Goal: Information Seeking & Learning: Learn about a topic

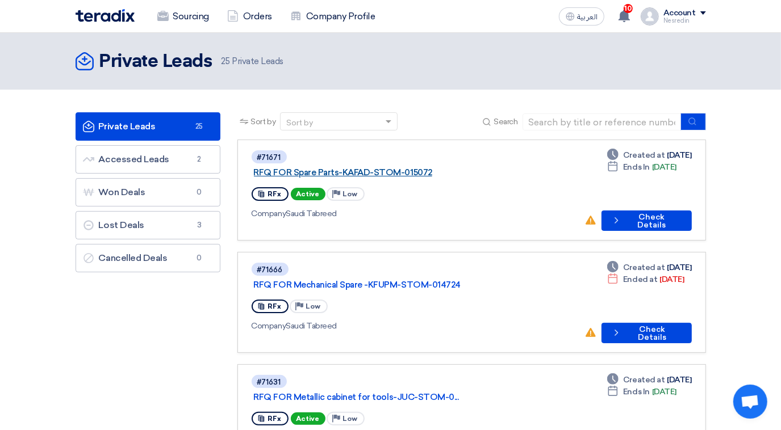
click at [373, 167] on link "RFQ FOR Spare Parts-KAFAD-STOM-015072" at bounding box center [396, 172] width 284 height 10
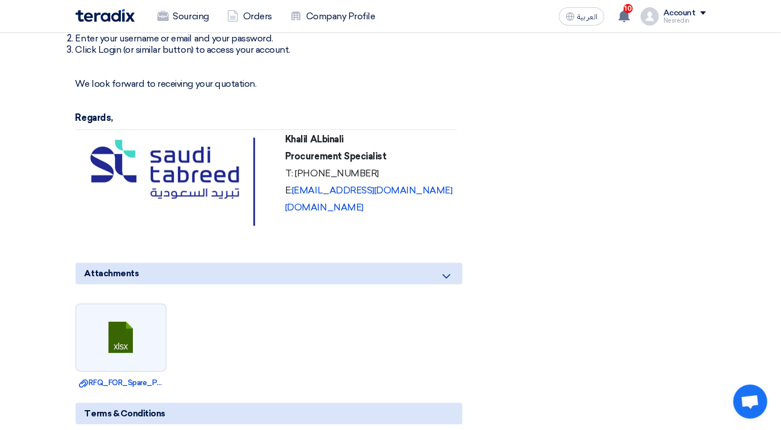
scroll to position [2219, 0]
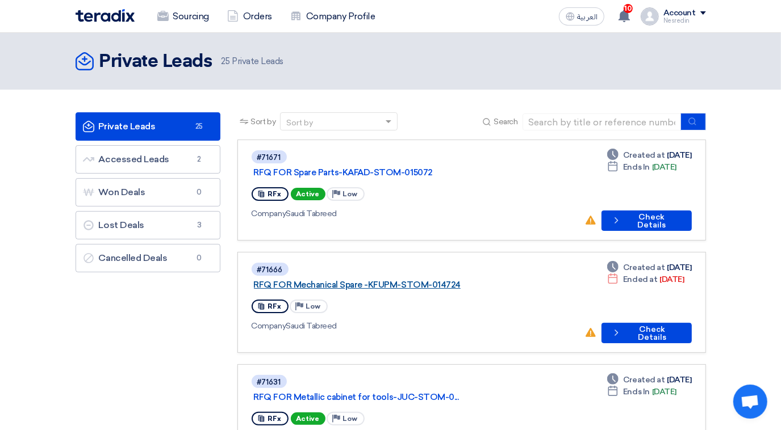
click at [375, 280] on link "RFQ FOR Mechanical Spare -KFUPM-STOM-014724" at bounding box center [396, 285] width 284 height 10
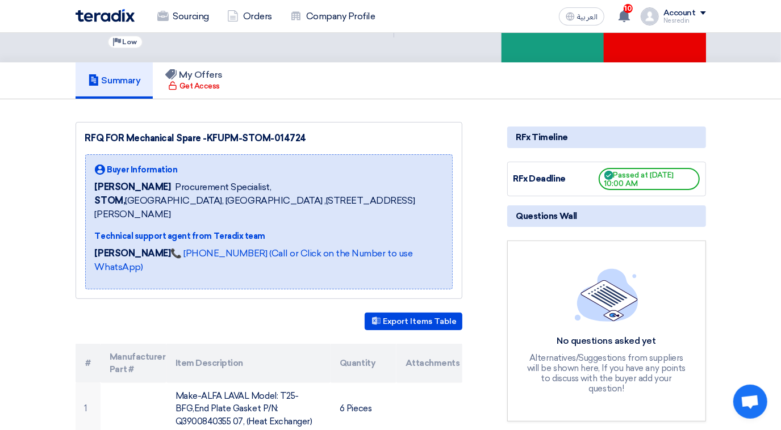
scroll to position [309, 0]
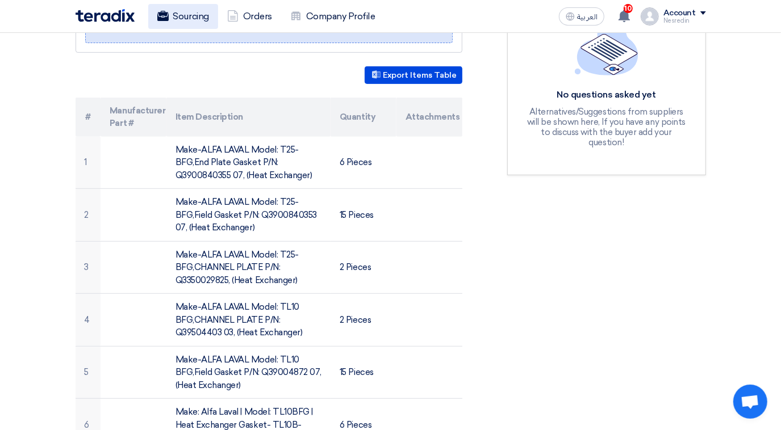
click at [183, 18] on link "Sourcing" at bounding box center [183, 16] width 70 height 25
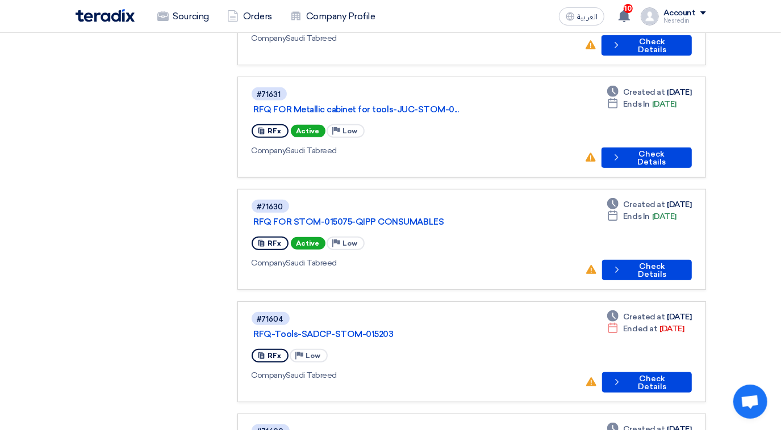
scroll to position [309, 0]
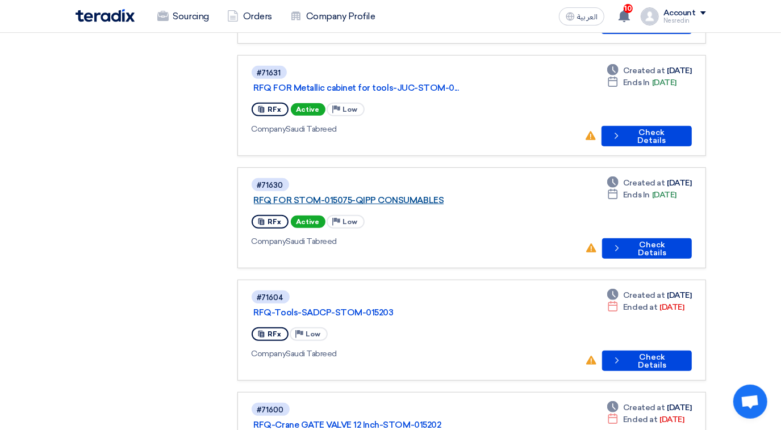
click at [359, 195] on link "RFQ FOR STOM-015075-QIPP CONSUMABLES" at bounding box center [396, 200] width 284 height 10
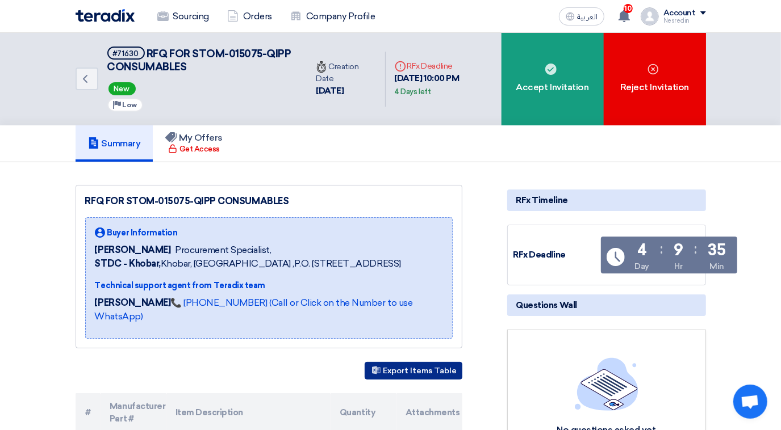
click at [428, 370] on button "Export Items Table" at bounding box center [413, 371] width 98 height 18
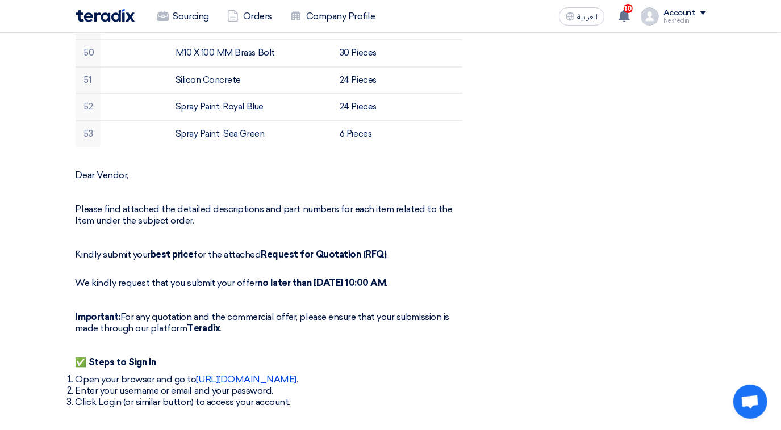
scroll to position [1703, 0]
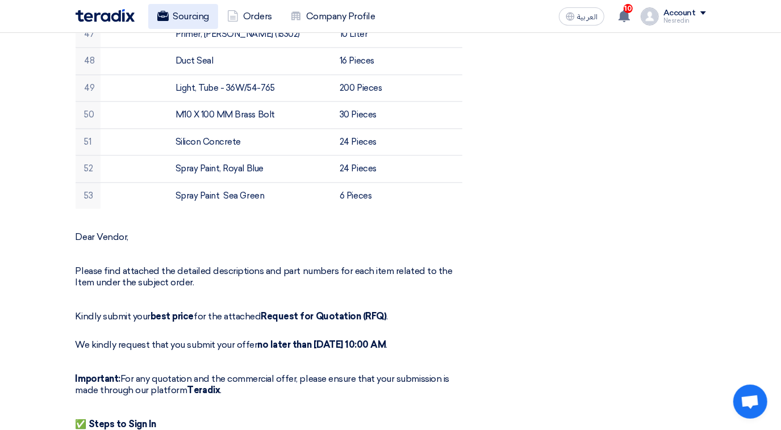
click at [195, 19] on link "Sourcing" at bounding box center [183, 16] width 70 height 25
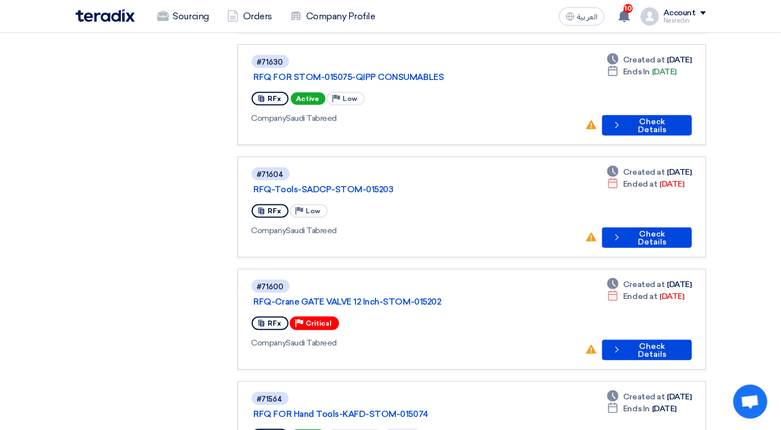
scroll to position [464, 0]
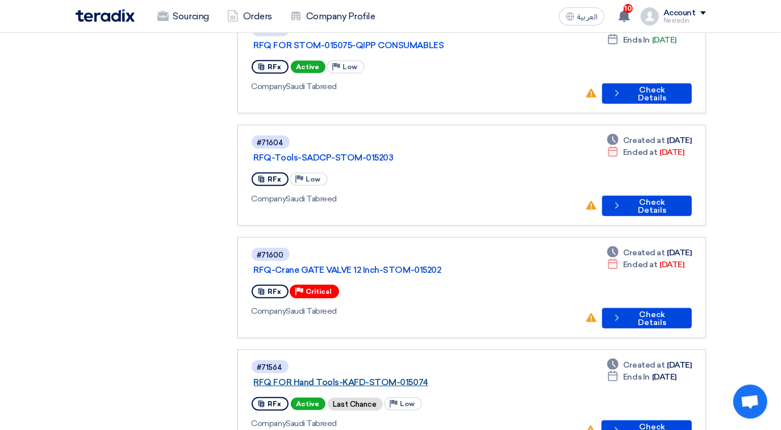
click at [315, 378] on link "RFQ FOR Hand Tools-KAFD-STOM-015074" at bounding box center [396, 383] width 284 height 10
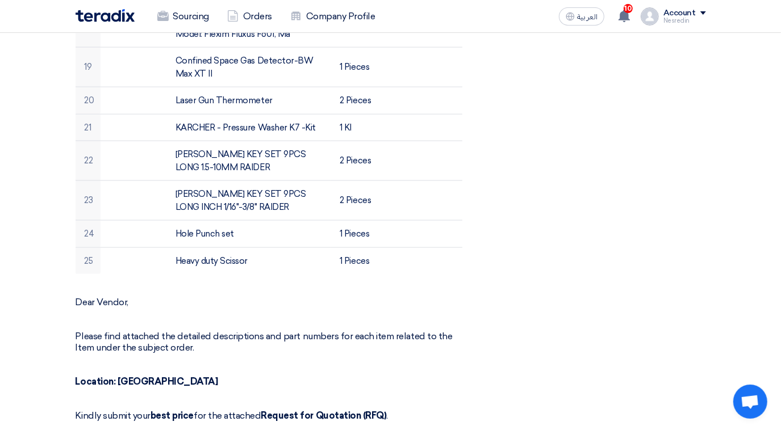
scroll to position [980, 0]
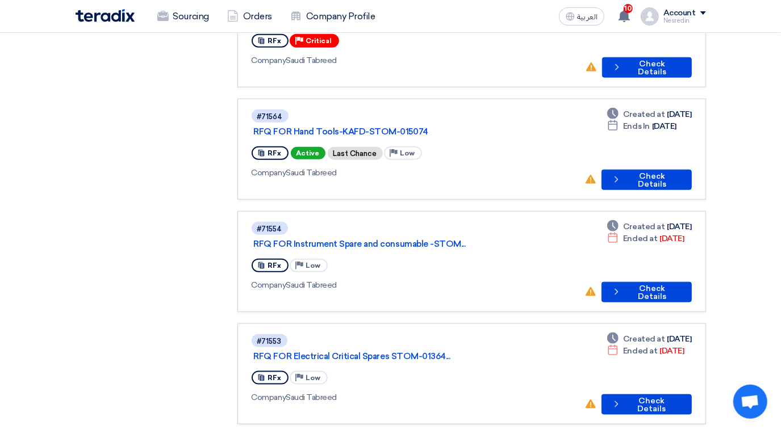
scroll to position [722, 0]
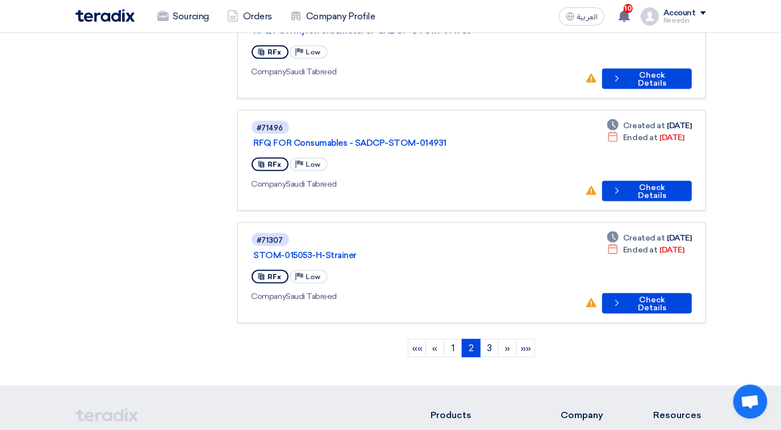
scroll to position [978, 0]
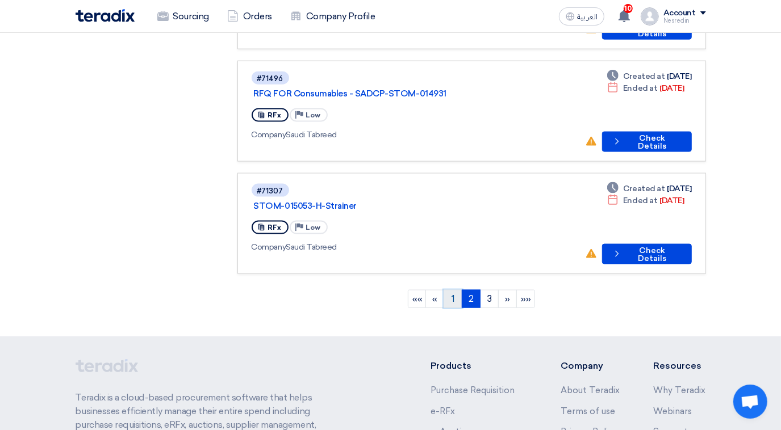
click at [452, 290] on link "1" at bounding box center [452, 299] width 19 height 18
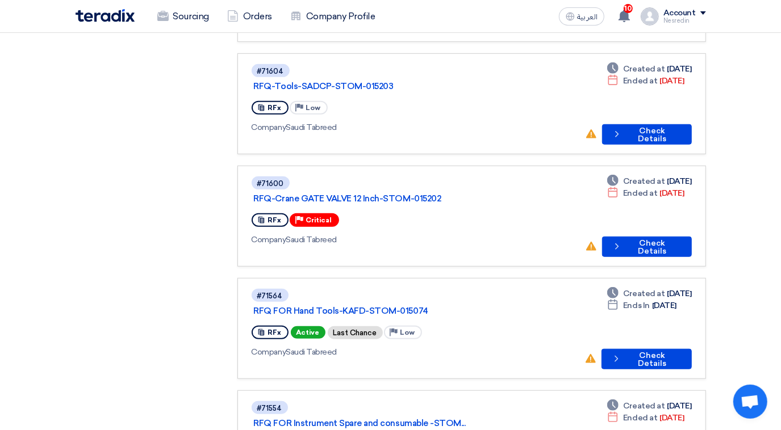
scroll to position [568, 0]
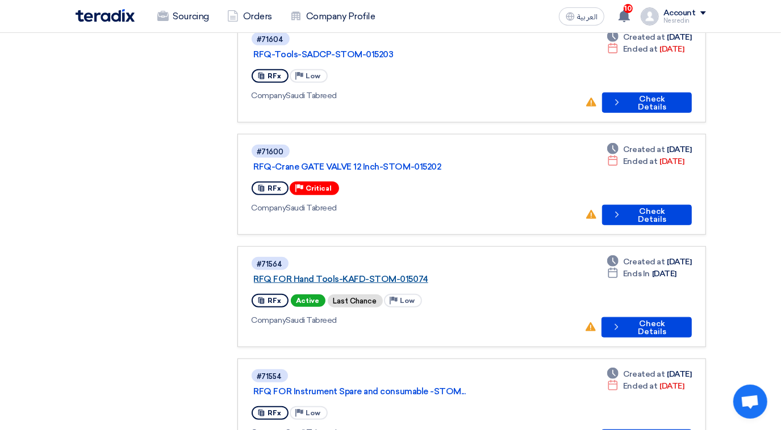
click at [358, 274] on link "RFQ FOR Hand Tools-KAFD-STOM-015074" at bounding box center [396, 279] width 284 height 10
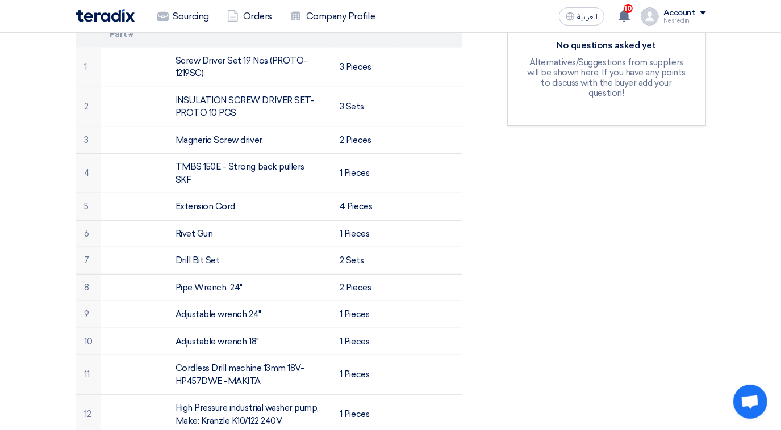
scroll to position [258, 0]
